Goal: Information Seeking & Learning: Learn about a topic

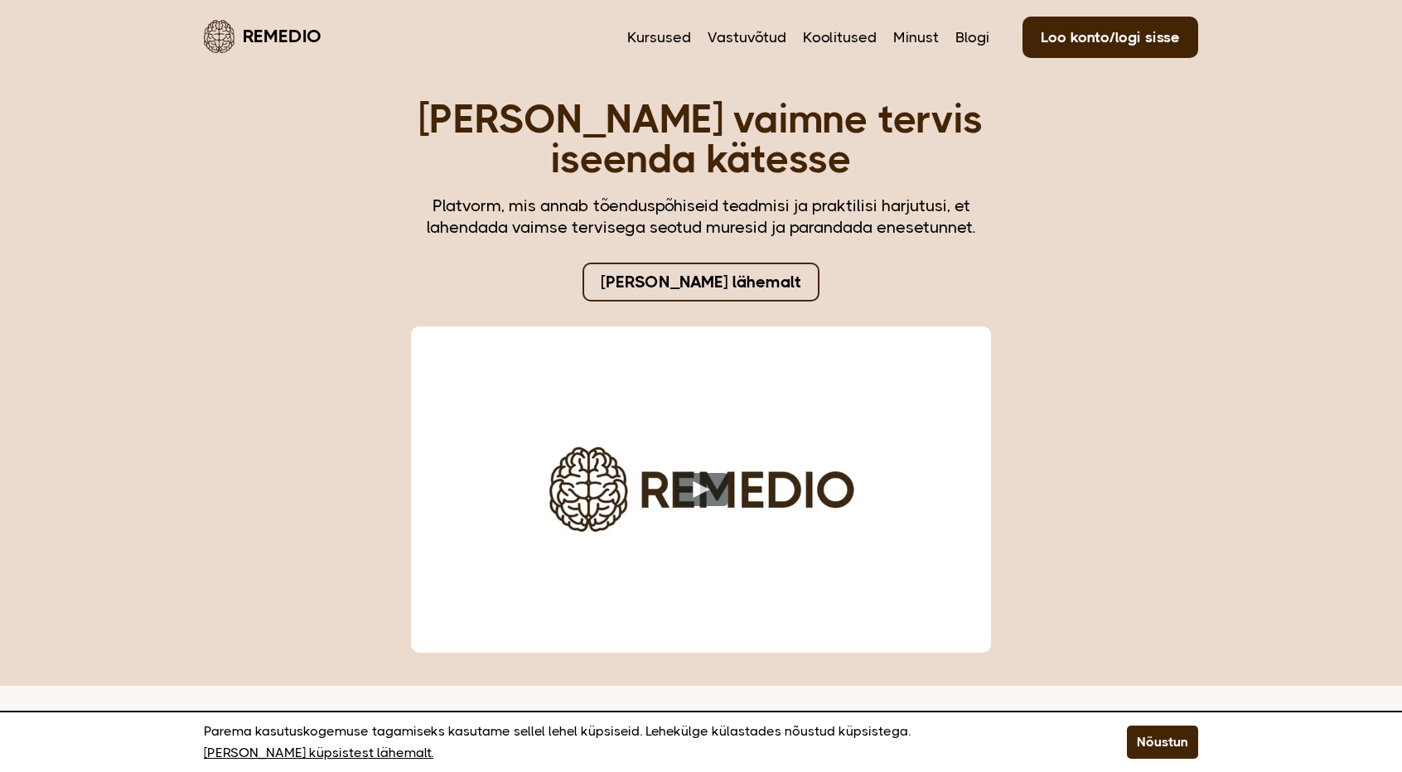
click at [686, 279] on link "[PERSON_NAME] lähemalt" at bounding box center [701, 282] width 237 height 39
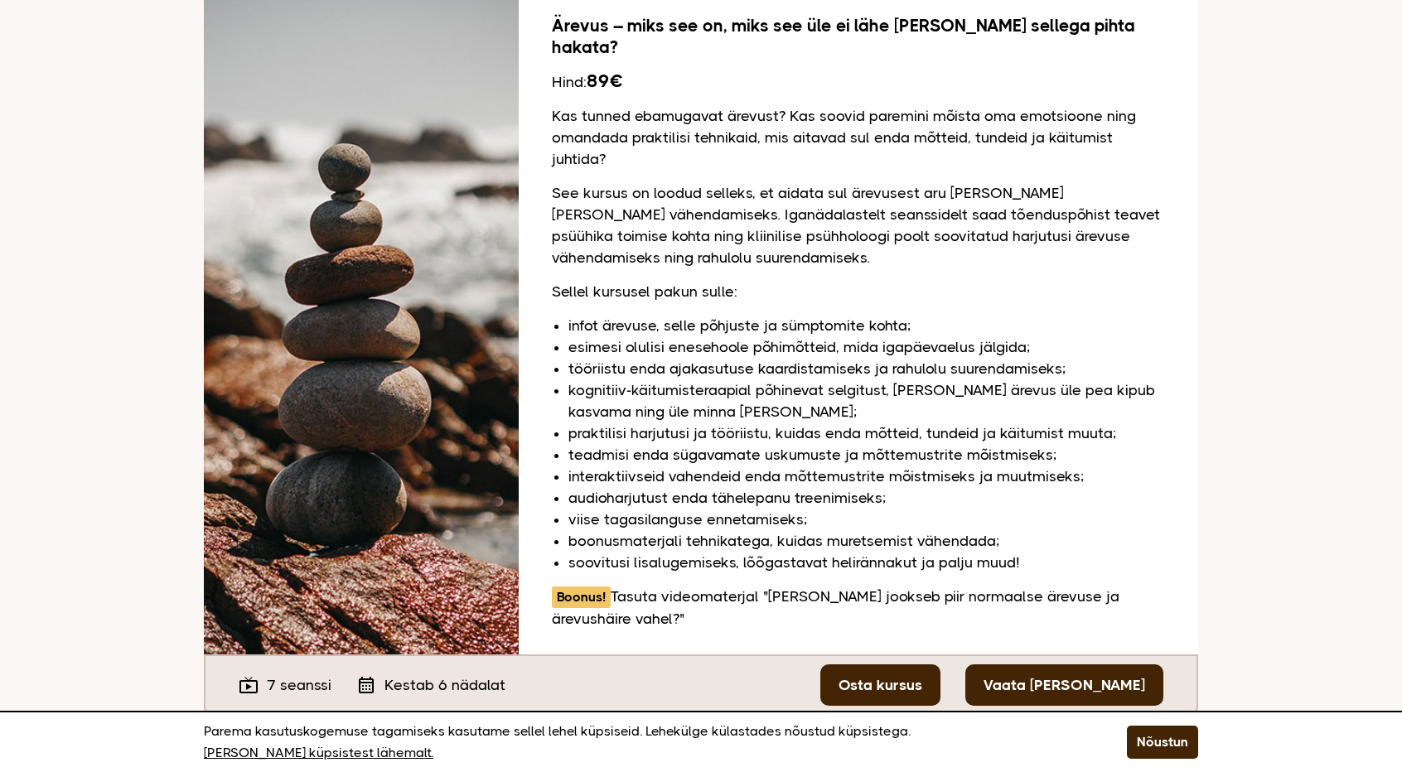
scroll to position [265, 0]
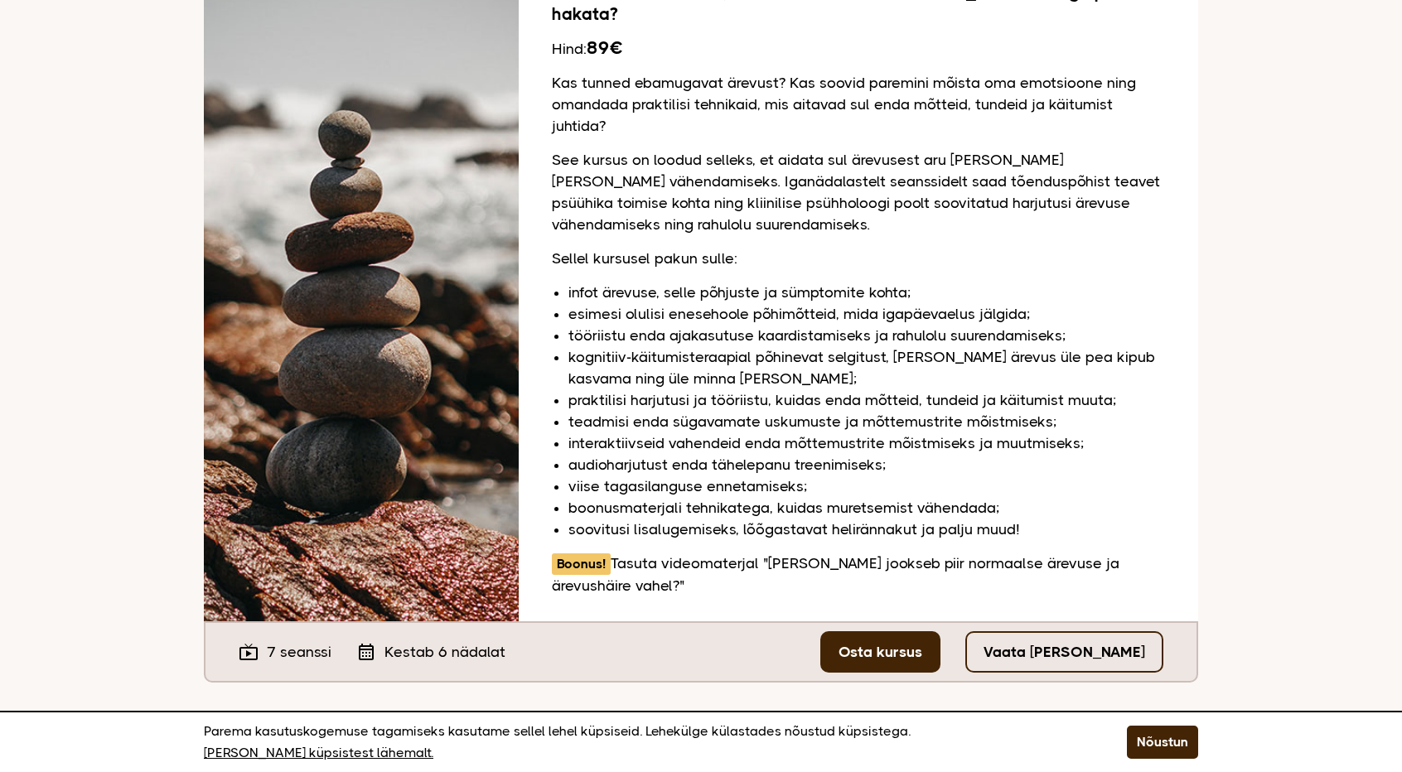
click at [1005, 632] on link "Vaata [PERSON_NAME]" at bounding box center [1065, 652] width 198 height 41
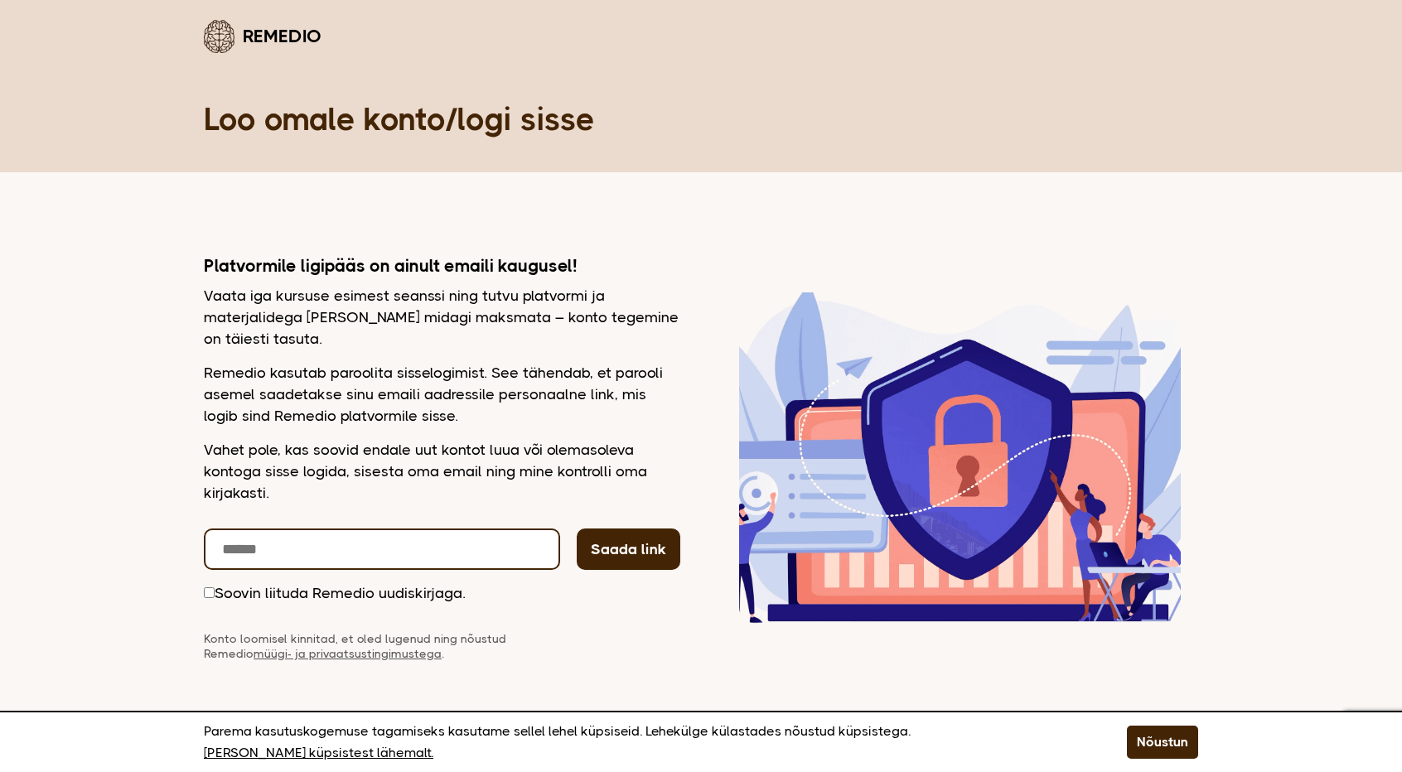
click at [424, 550] on input "email" at bounding box center [382, 549] width 356 height 41
type input "**********"
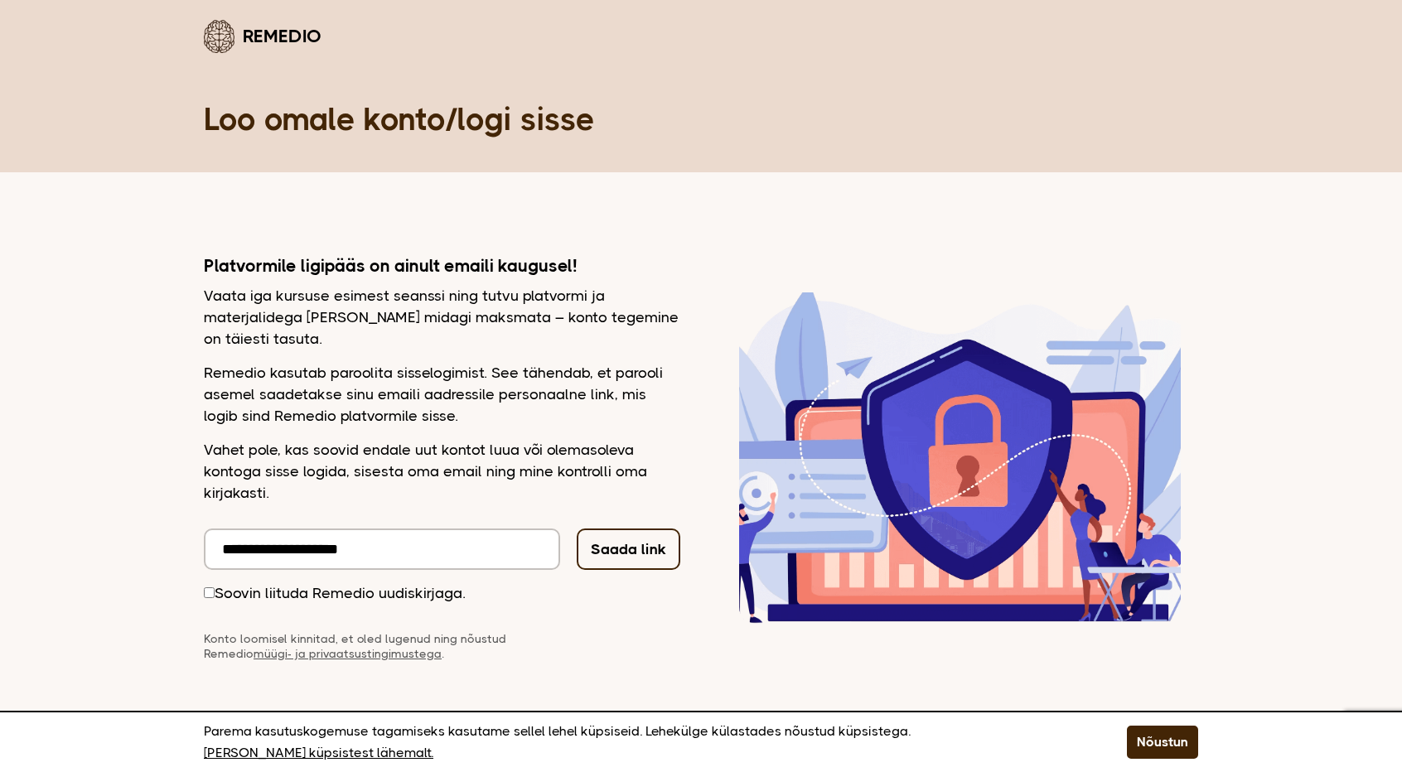
click at [637, 559] on button "Saada link" at bounding box center [629, 549] width 104 height 41
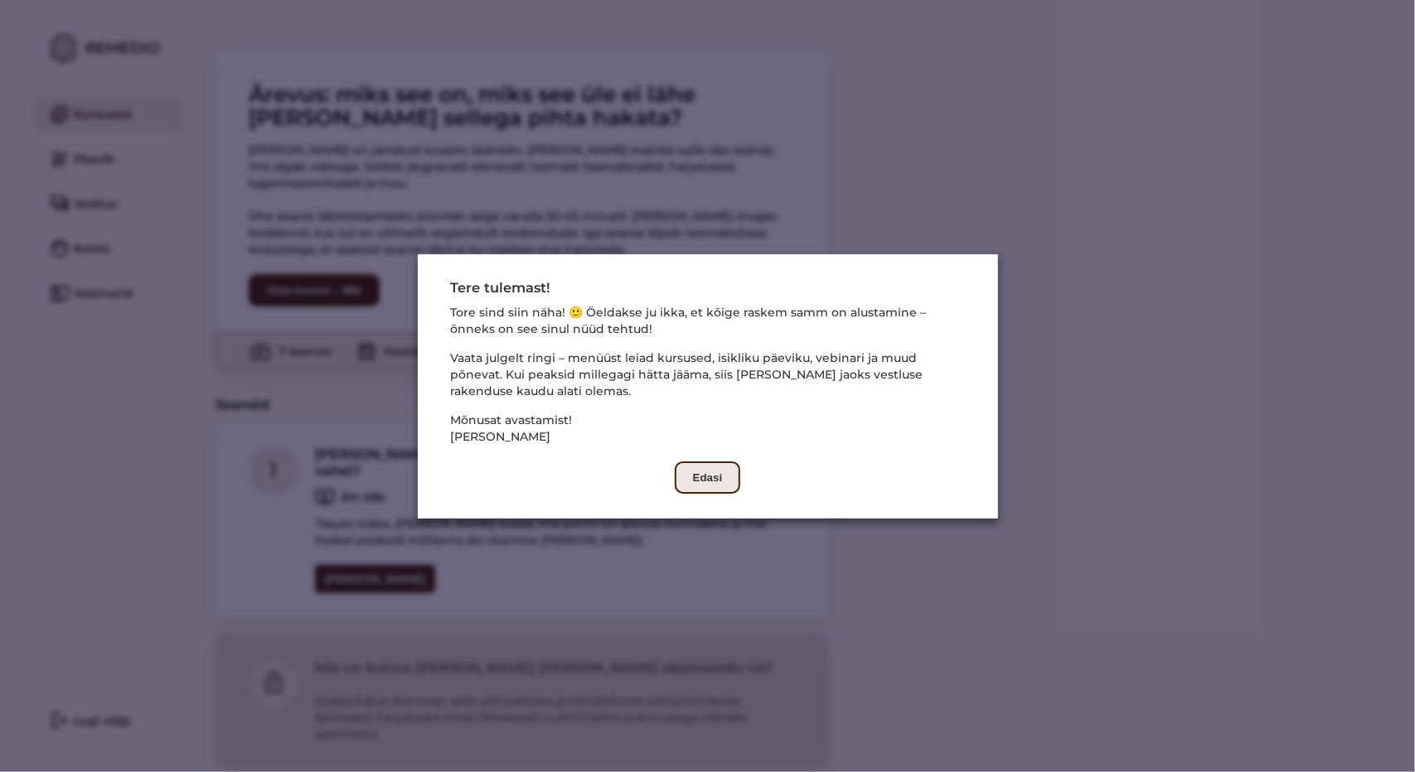
click at [693, 485] on button "Edasi" at bounding box center [708, 478] width 66 height 32
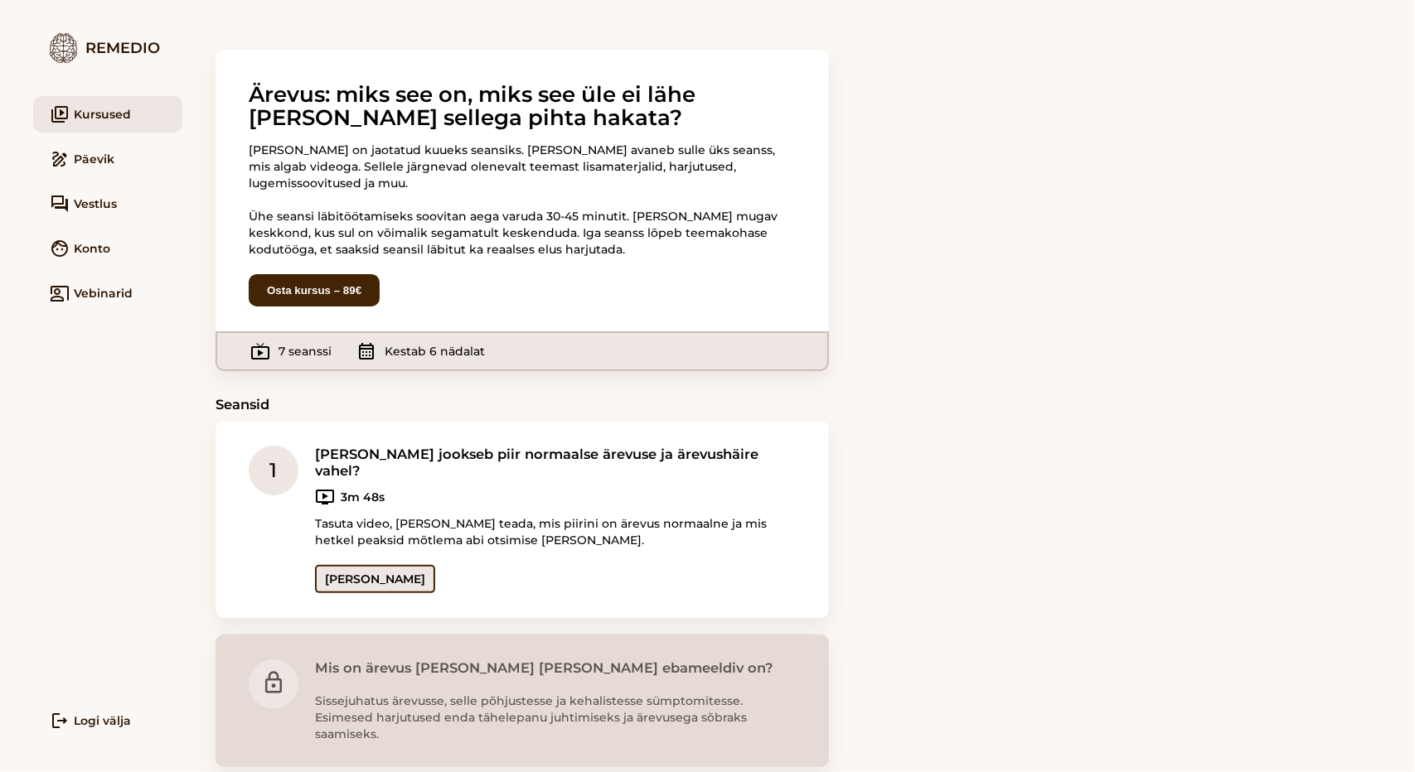
click at [364, 565] on link "[PERSON_NAME]" at bounding box center [375, 579] width 120 height 28
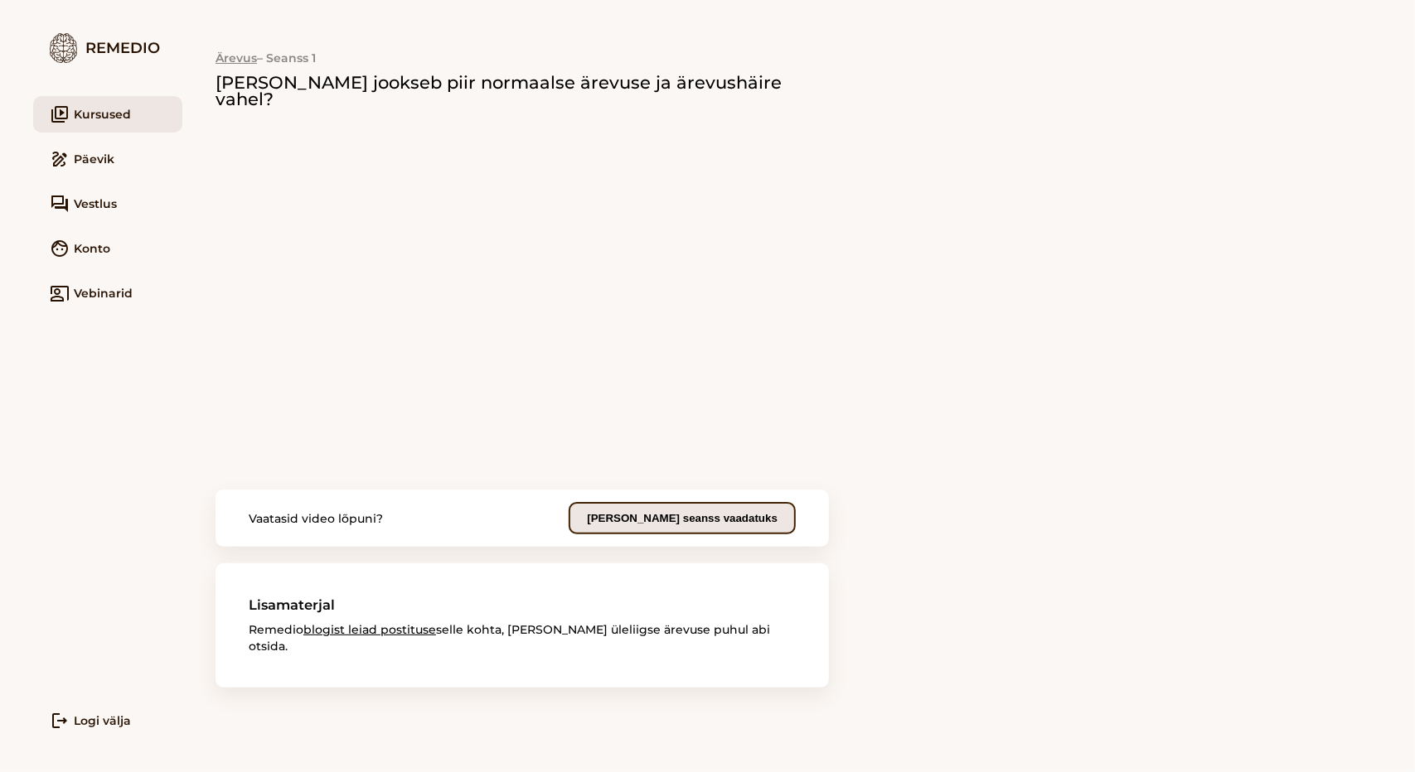
click at [735, 502] on button "[PERSON_NAME] seanss vaadatuks" at bounding box center [682, 518] width 227 height 32
